Goal: Transaction & Acquisition: Purchase product/service

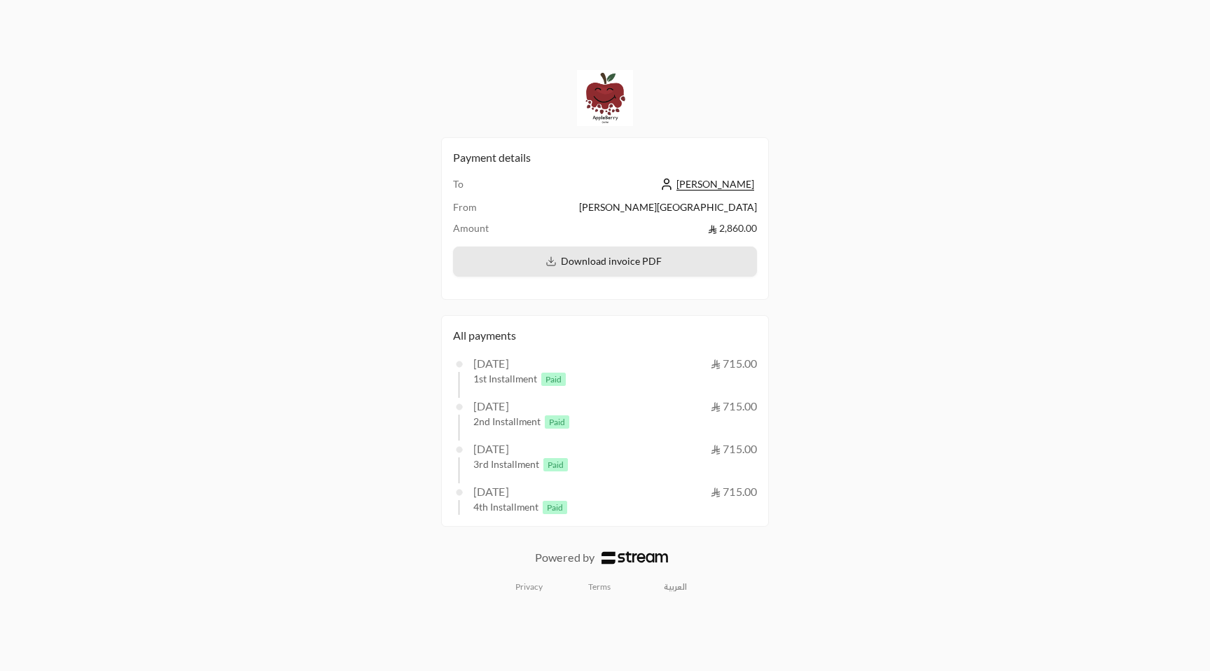
click at [644, 264] on span "Download invoice PDF" at bounding box center [611, 261] width 101 height 12
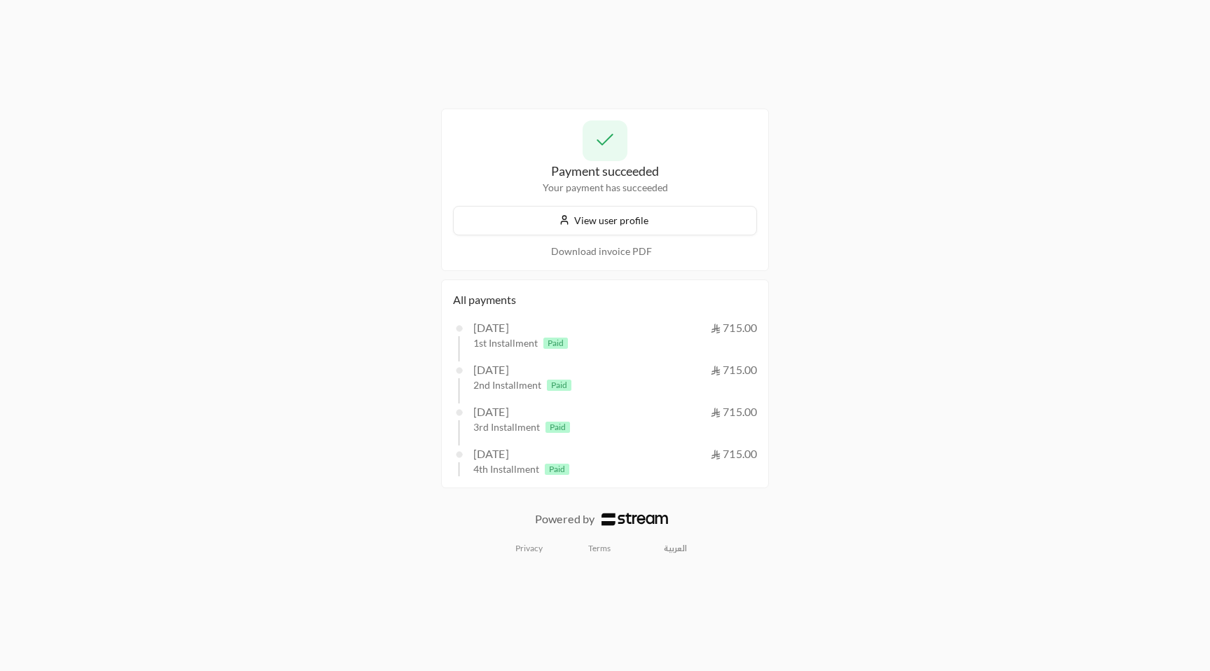
click at [726, 322] on span "715.00" at bounding box center [734, 327] width 46 height 13
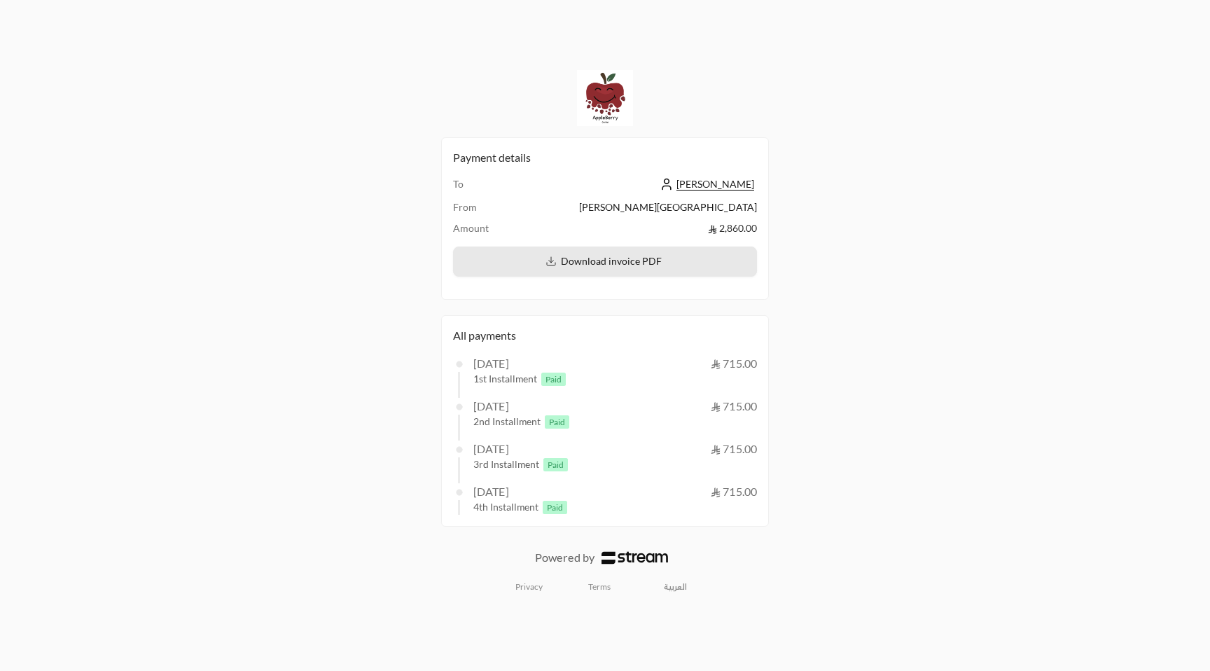
click at [609, 268] on button "Download invoice PDF" at bounding box center [605, 262] width 304 height 30
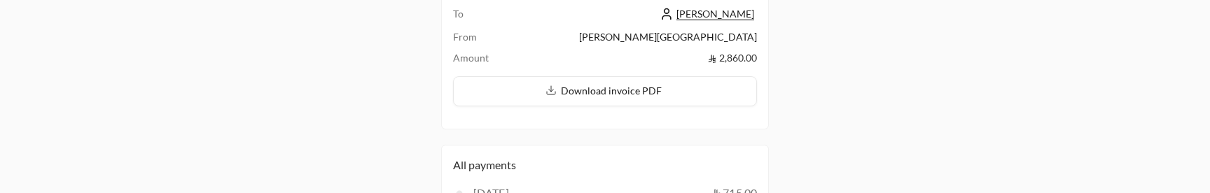
scroll to position [113, 0]
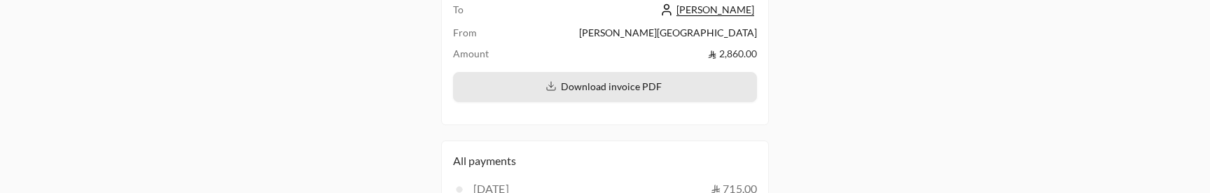
click at [547, 96] on button "Download invoice PDF" at bounding box center [605, 87] width 304 height 30
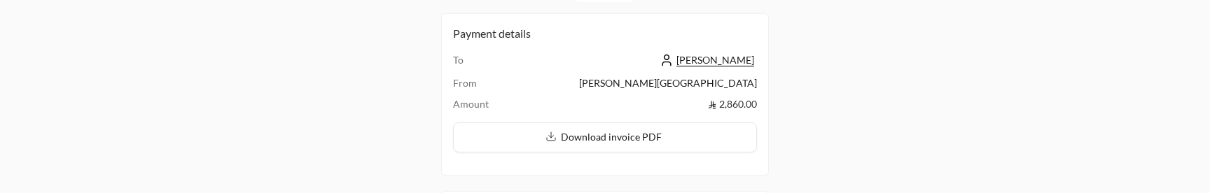
scroll to position [63, 0]
